Goal: Transaction & Acquisition: Register for event/course

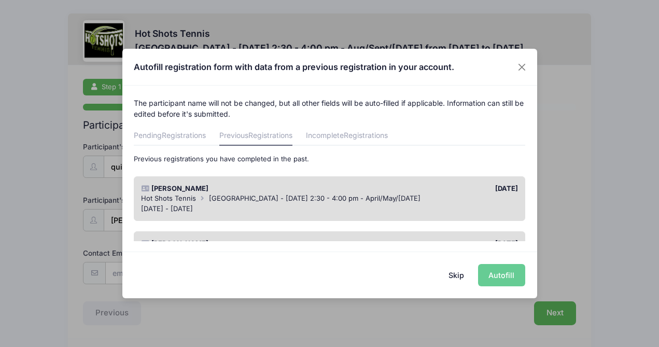
click at [460, 272] on button "Skip" at bounding box center [456, 275] width 37 height 22
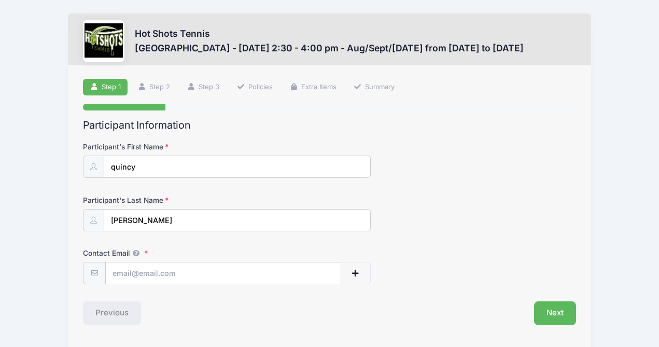
scroll to position [32, 0]
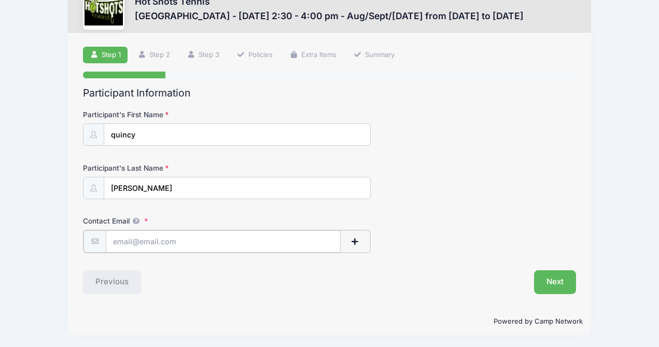
click at [260, 237] on input "Contact Email" at bounding box center [223, 241] width 234 height 22
type input "[PERSON_NAME][EMAIL_ADDRESS][PERSON_NAME][DOMAIN_NAME]"
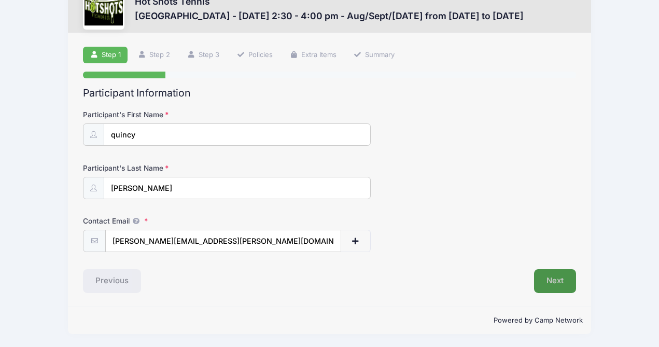
click at [567, 278] on button "Next" at bounding box center [555, 281] width 42 height 24
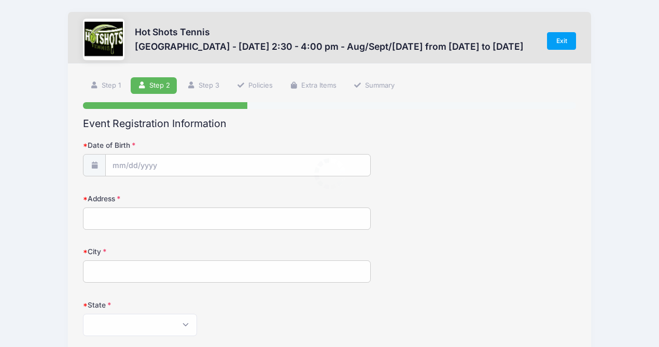
scroll to position [0, 0]
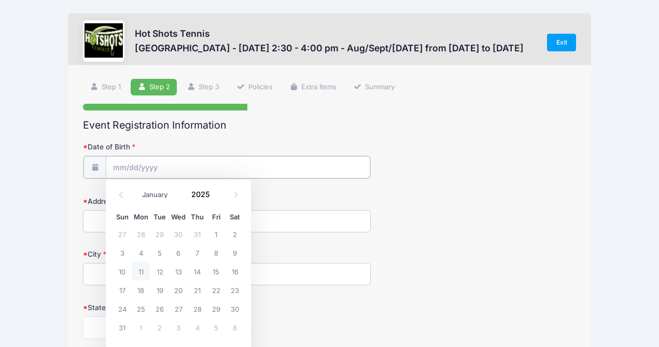
click at [169, 167] on input "Date of Birth" at bounding box center [238, 167] width 264 height 22
click at [149, 196] on select "January February March April May June July August September October November De…" at bounding box center [160, 194] width 46 height 13
select select "3"
click at [206, 196] on input "2025" at bounding box center [203, 195] width 34 height 16
click at [208, 194] on input "2025" at bounding box center [203, 195] width 34 height 16
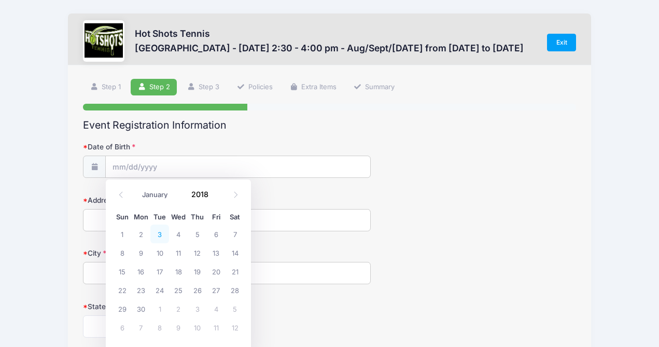
type input "2018"
click at [161, 233] on span "3" at bounding box center [159, 233] width 19 height 19
type input "[DATE]"
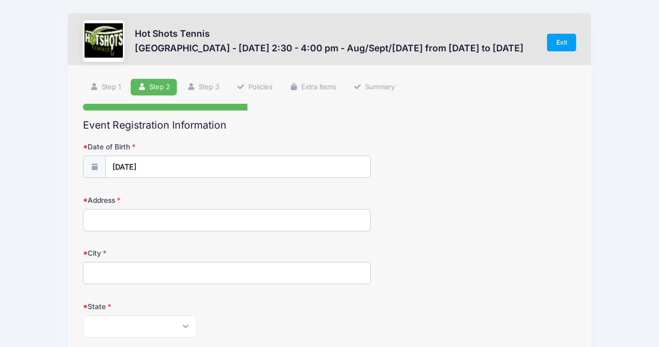
click at [155, 213] on input "Address" at bounding box center [227, 220] width 288 height 22
type input "[STREET_ADDRESS][PERSON_NAME]"
type input "[GEOGRAPHIC_DATA]"
select select "CA"
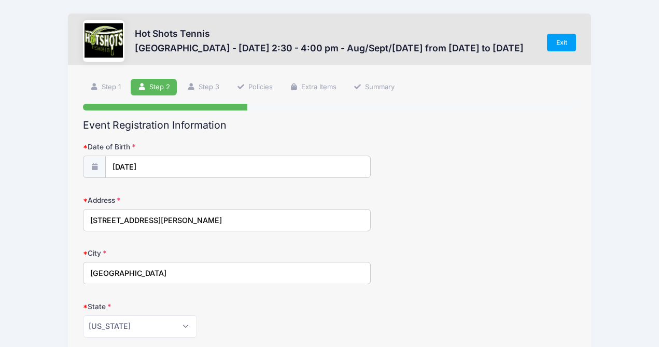
type input "90045"
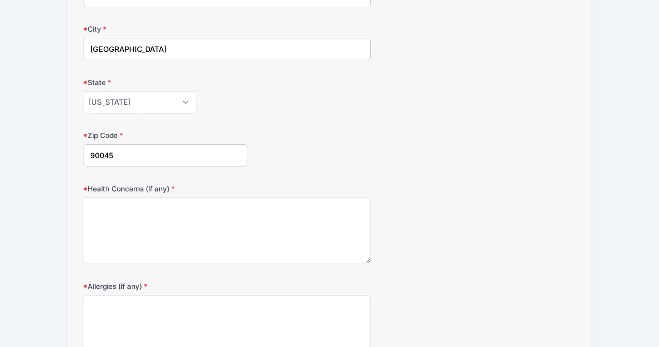
scroll to position [237, 0]
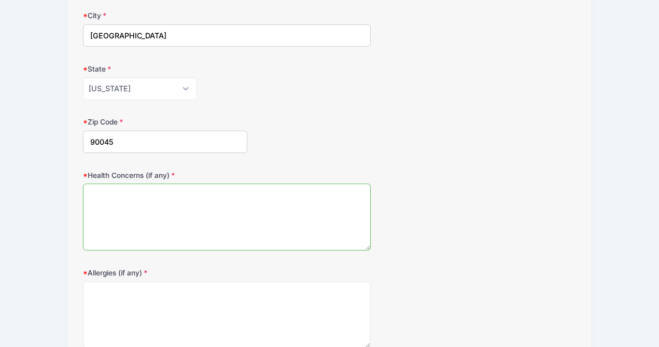
click at [170, 231] on textarea "Health Concerns (if any)" at bounding box center [227, 217] width 288 height 67
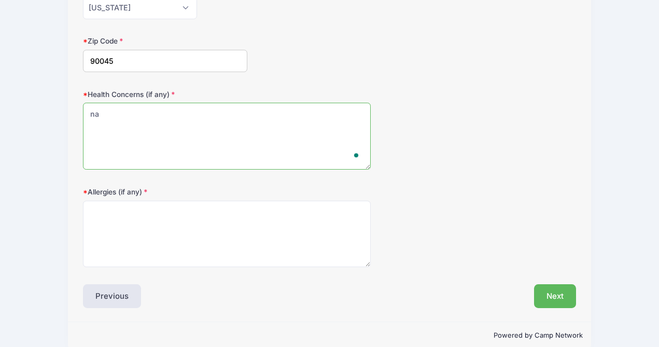
scroll to position [333, 0]
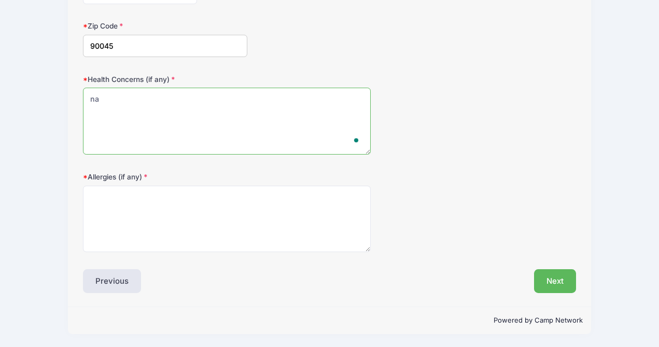
type textarea "na"
click at [177, 183] on div "Allergies (if any)" at bounding box center [329, 212] width 493 height 81
click at [170, 213] on textarea "Allergies (if any)" at bounding box center [227, 219] width 288 height 67
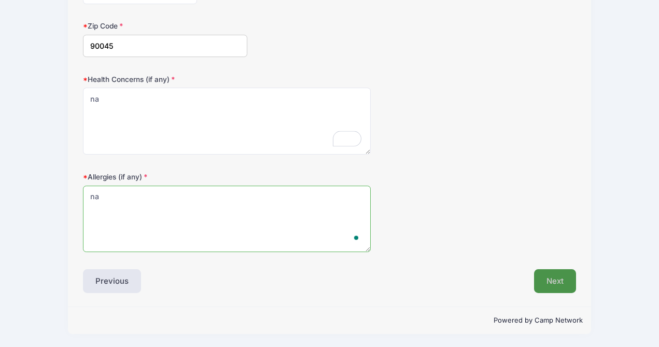
type textarea "na"
click at [556, 288] on button "Next" at bounding box center [555, 281] width 42 height 24
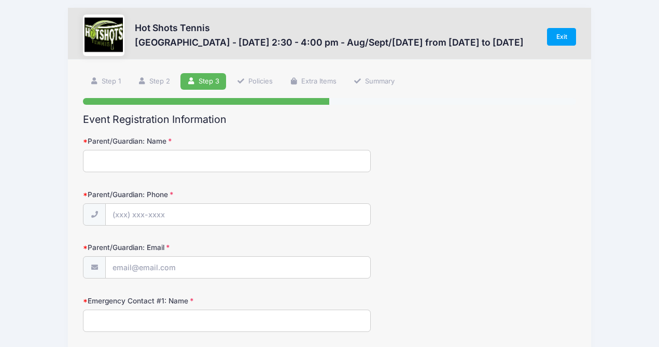
scroll to position [0, 0]
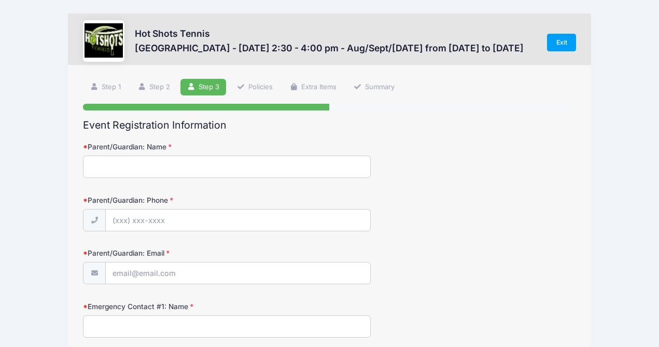
click at [217, 168] on input "Parent/Guardian: Name" at bounding box center [227, 167] width 288 height 22
type input "[PERSON_NAME]"
type input "[PHONE_NUMBER]"
type input "[PERSON_NAME][EMAIL_ADDRESS][PERSON_NAME][DOMAIN_NAME]"
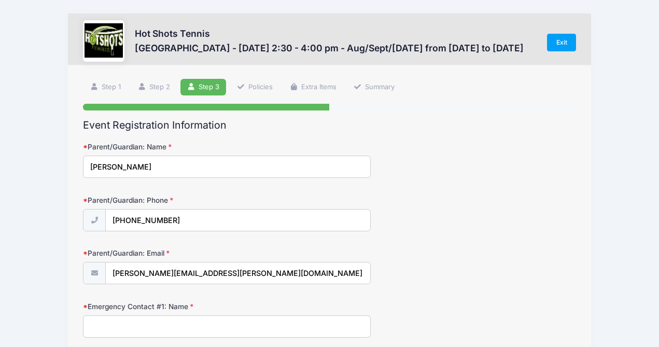
drag, startPoint x: 131, startPoint y: 165, endPoint x: 113, endPoint y: 165, distance: 17.6
click at [113, 165] on input "[PERSON_NAME]" at bounding box center [227, 167] width 288 height 22
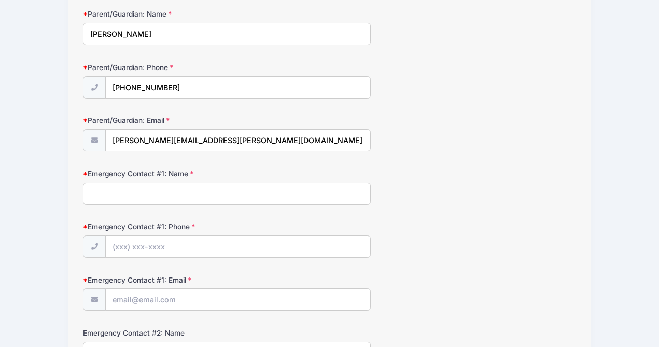
scroll to position [134, 0]
type input "[PERSON_NAME]"
click at [137, 192] on input "Emergency Contact #1: Name" at bounding box center [227, 192] width 288 height 22
type input "[PERSON_NAME]"
type input "[PHONE_NUMBER]"
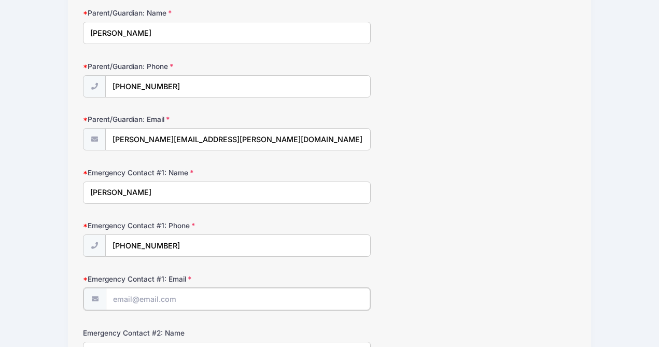
type input "[PERSON_NAME][EMAIL_ADDRESS][DOMAIN_NAME]"
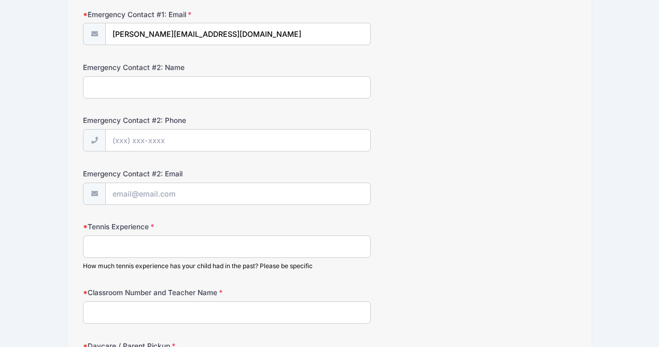
scroll to position [404, 0]
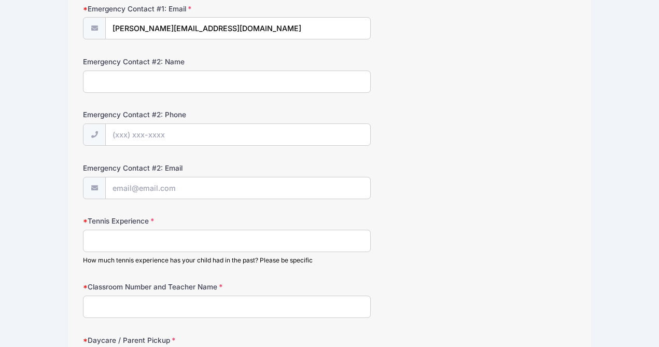
click at [167, 247] on input "Tennis Experience" at bounding box center [227, 241] width 288 height 22
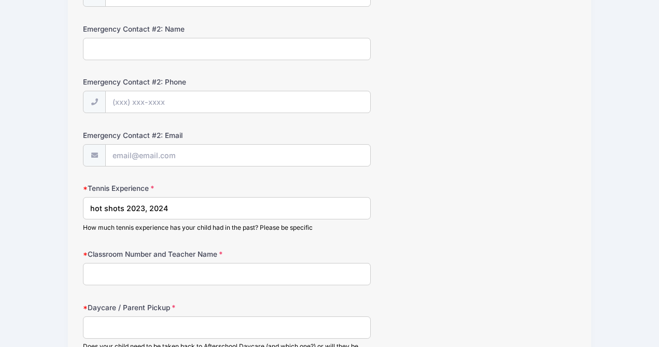
scroll to position [439, 0]
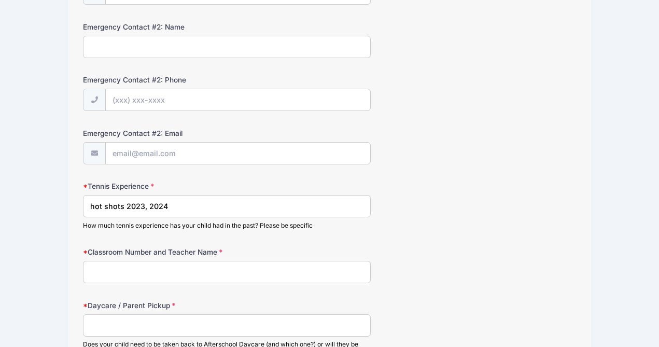
click at [127, 206] on input "hot shots 2023, 2024" at bounding box center [227, 206] width 288 height 22
type input "hot shots at [GEOGRAPHIC_DATA] 2023, 2024"
click at [167, 273] on input "Classroom Number and Teacher Name" at bounding box center [227, 272] width 288 height 22
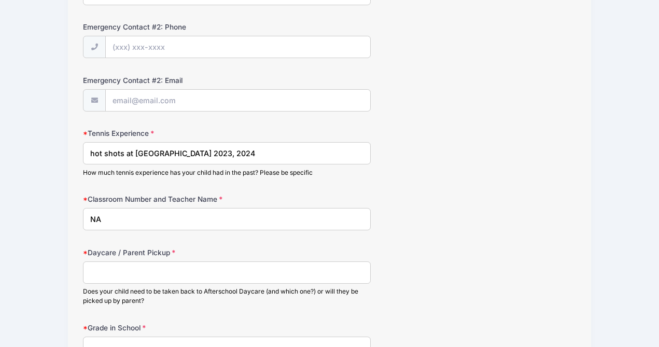
scroll to position [495, 0]
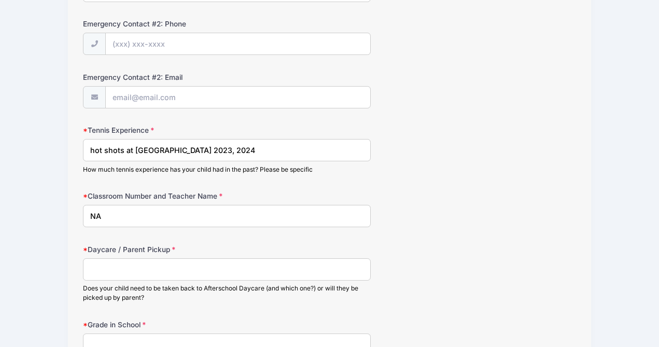
type input "NA"
click at [166, 279] on input "Daycare / Parent Pickup" at bounding box center [227, 269] width 288 height 22
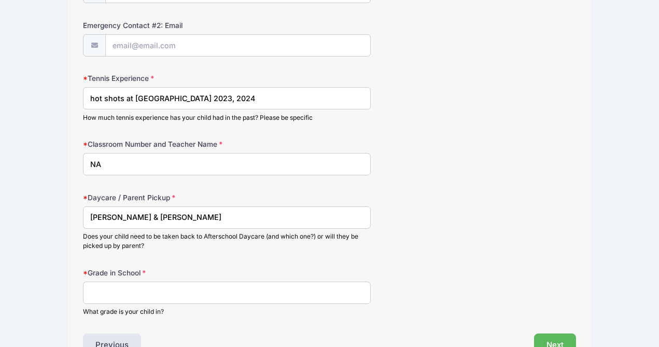
scroll to position [545, 0]
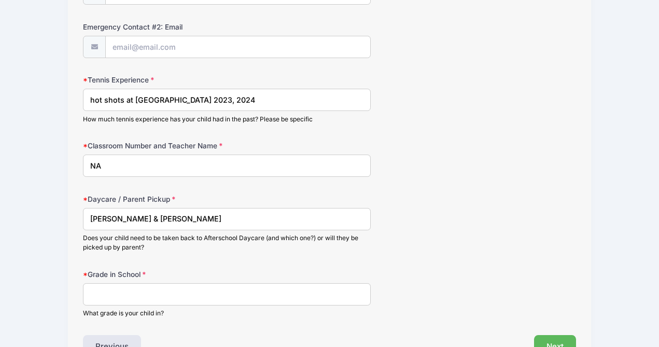
type input "[PERSON_NAME] & [PERSON_NAME]"
click at [151, 297] on input "Grade in School" at bounding box center [227, 294] width 288 height 22
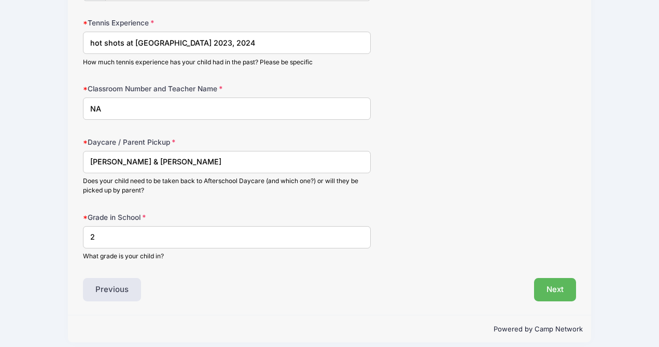
scroll to position [611, 0]
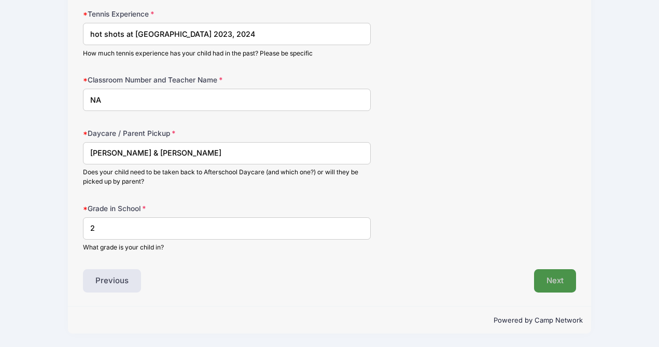
type input "2"
click at [555, 276] on button "Next" at bounding box center [555, 281] width 42 height 24
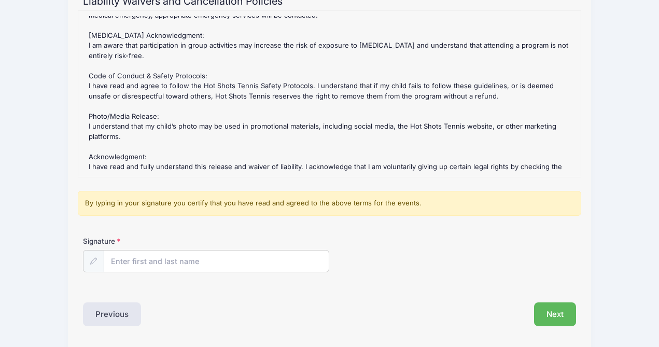
scroll to position [157, 0]
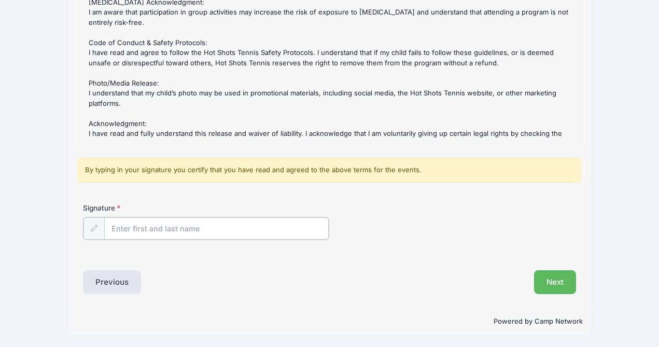
click at [156, 224] on input "Signature" at bounding box center [216, 228] width 224 height 22
type input "[PERSON_NAME]"
click at [559, 285] on button "Next" at bounding box center [555, 281] width 42 height 24
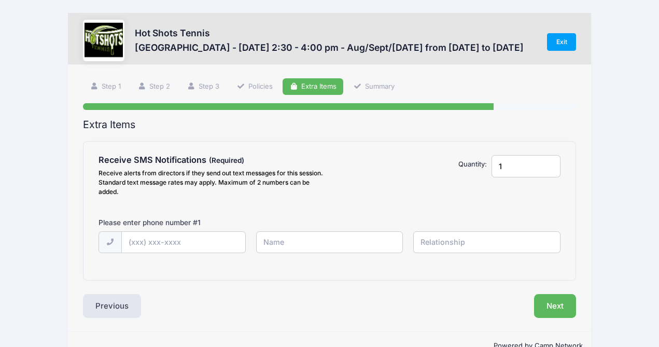
scroll to position [0, 0]
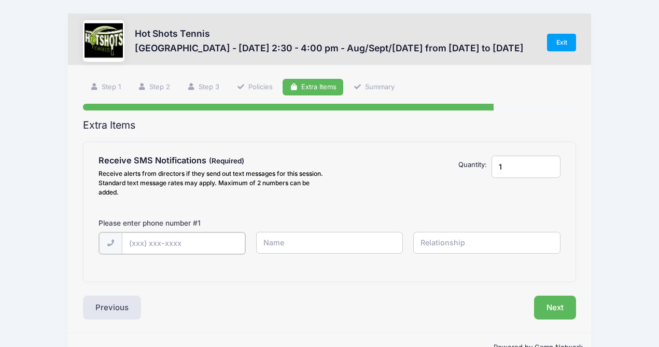
click at [0, 0] on input "text" at bounding box center [0, 0] width 0 height 0
type input "(2"
type input "[PHONE_NUMBER]"
type input "[PERSON_NAME]"
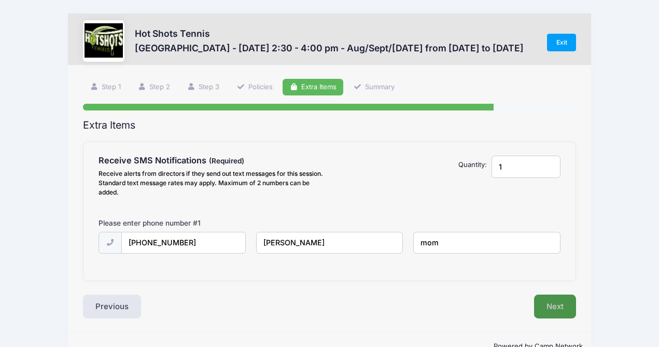
type input "mom"
click at [555, 308] on button "Next" at bounding box center [555, 306] width 42 height 24
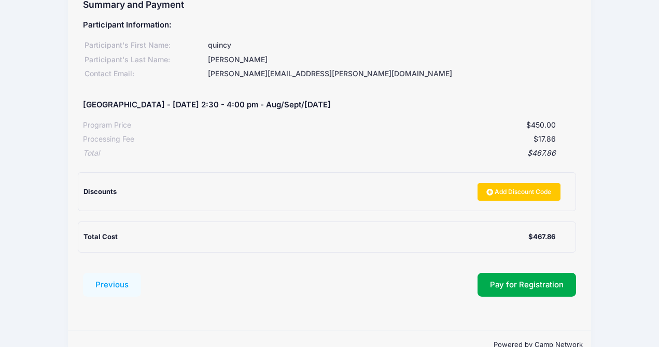
scroll to position [145, 0]
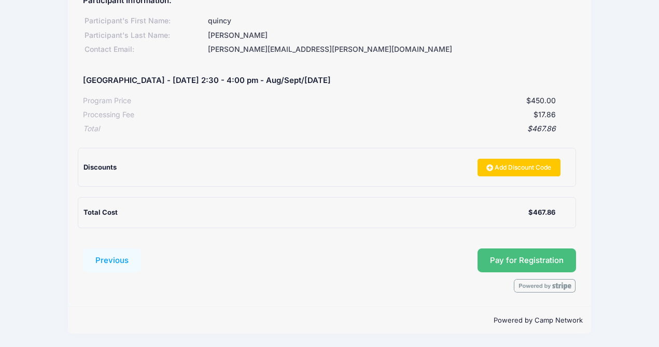
click at [526, 263] on span "Pay for Registration" at bounding box center [527, 260] width 74 height 9
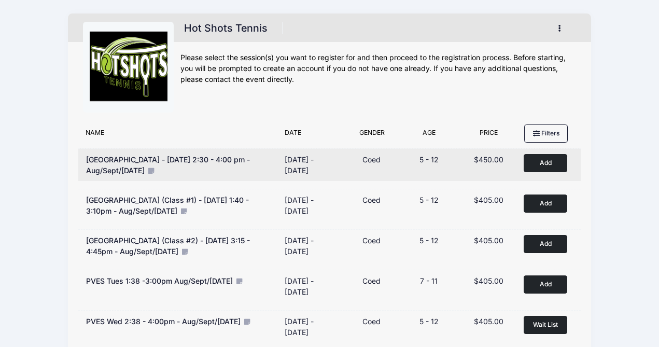
click at [155, 172] on icon at bounding box center [151, 170] width 8 height 7
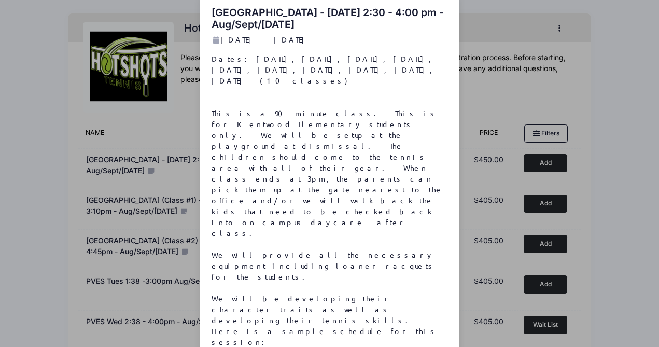
scroll to position [26, 0]
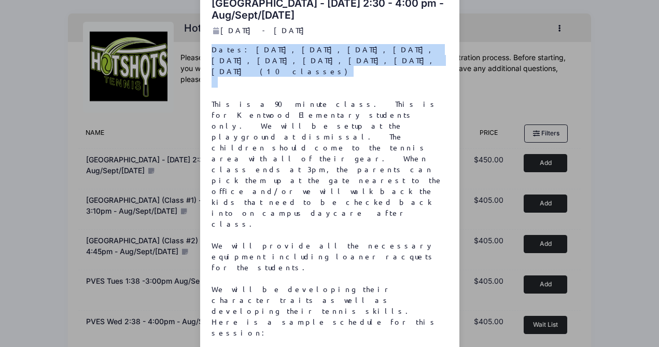
drag, startPoint x: 300, startPoint y: 59, endPoint x: 213, endPoint y: 48, distance: 87.8
click at [213, 48] on p "Dates: Aug 15, Aug 22, Aug 29, Sept 5, Sept 12, Sept 19, Sept 26, Oct 3, Oct 10…" at bounding box center [330, 223] width 236 height 359
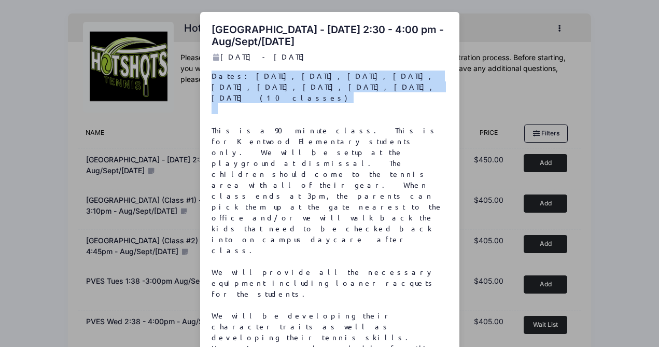
copy p "Dates: Aug 15, Aug 22, Aug 29, Sept 5, Sept 12, Sept 19, Sept 26, Oct 3, Oct 10…"
